Goal: Navigation & Orientation: Go to known website

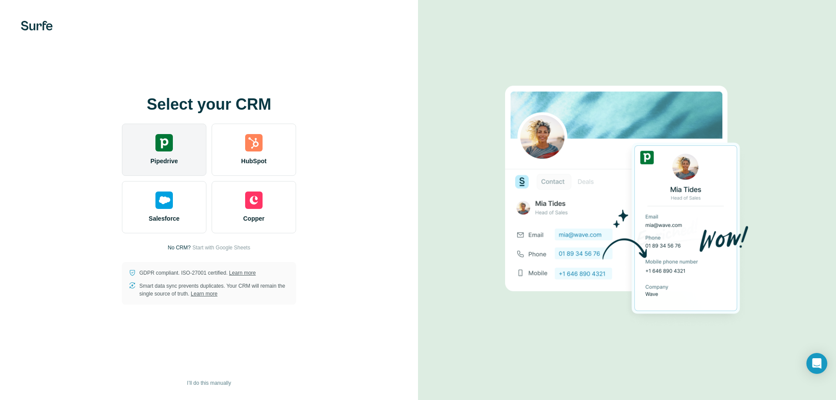
click at [167, 145] on img at bounding box center [164, 142] width 17 height 17
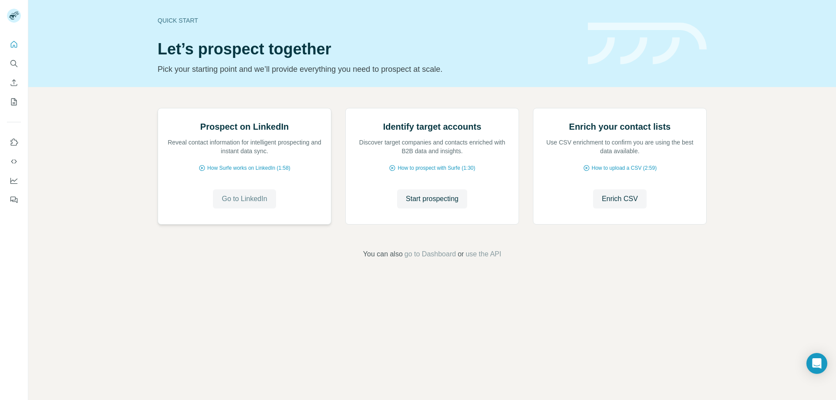
click at [252, 204] on span "Go to LinkedIn" at bounding box center [244, 199] width 45 height 10
